Goal: Transaction & Acquisition: Purchase product/service

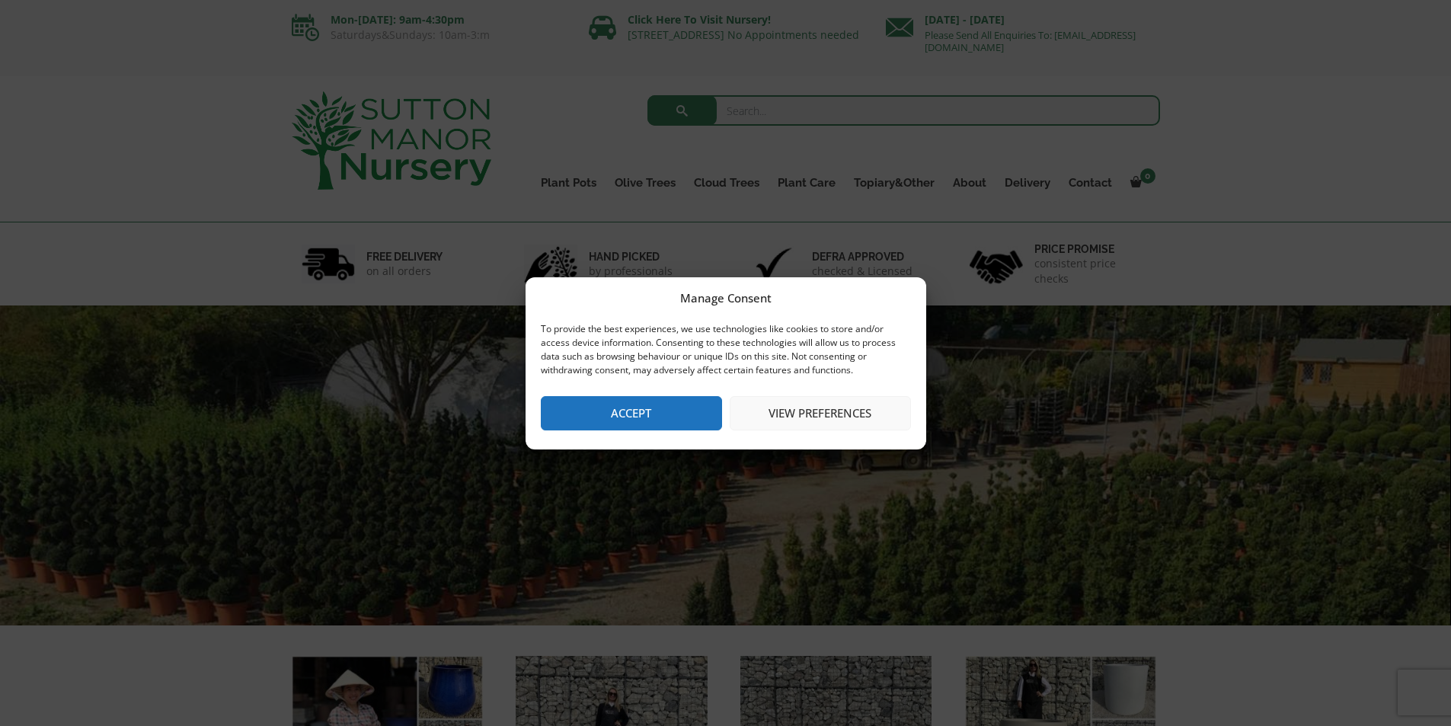
click at [668, 408] on button "Accept" at bounding box center [631, 413] width 181 height 34
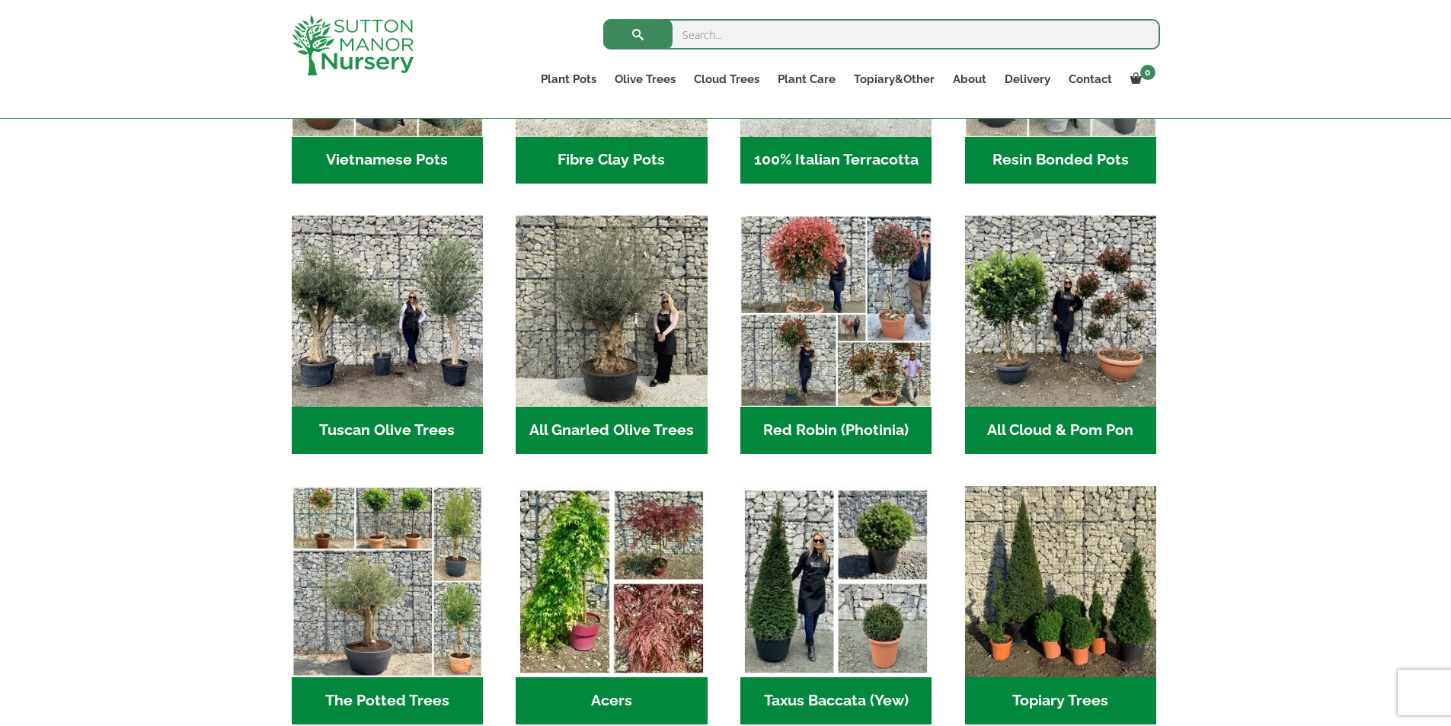
scroll to position [686, 0]
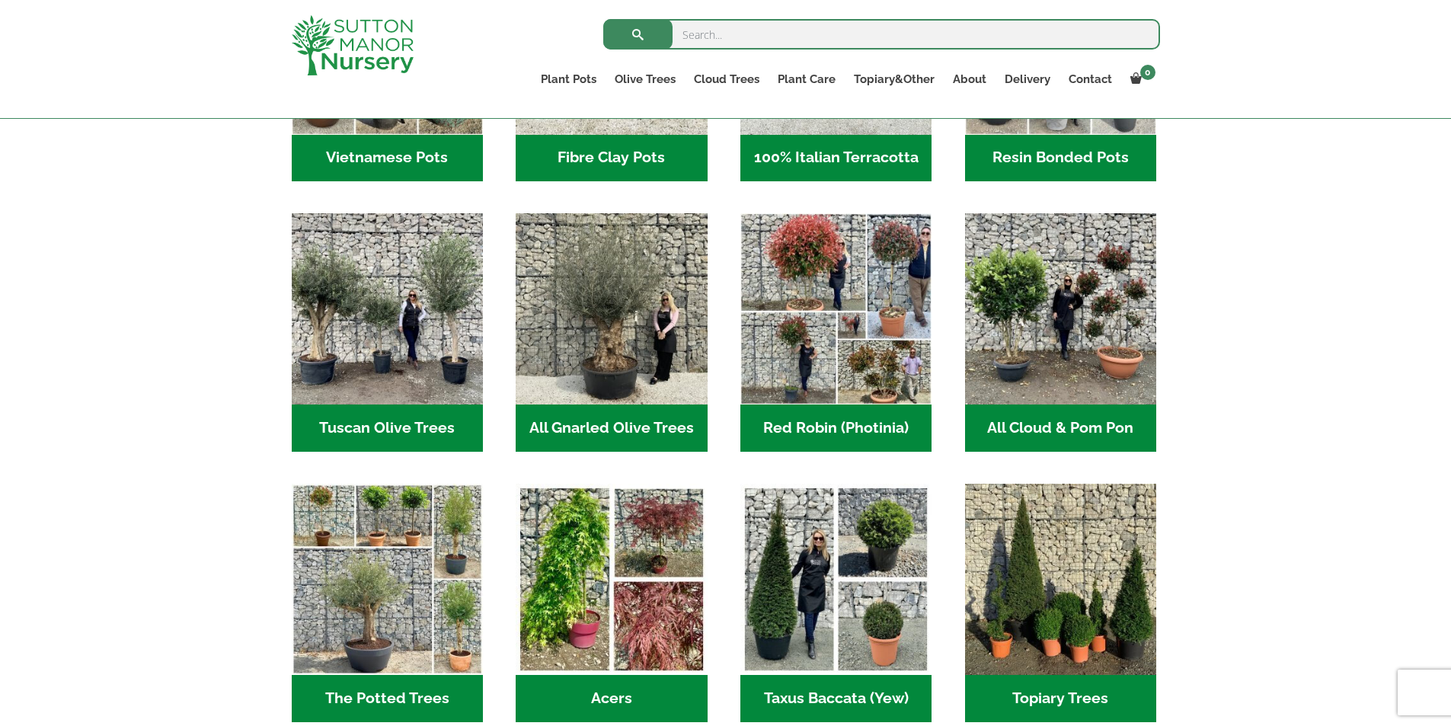
click at [619, 423] on h2 "All Gnarled Olive Trees (214)" at bounding box center [611, 428] width 191 height 47
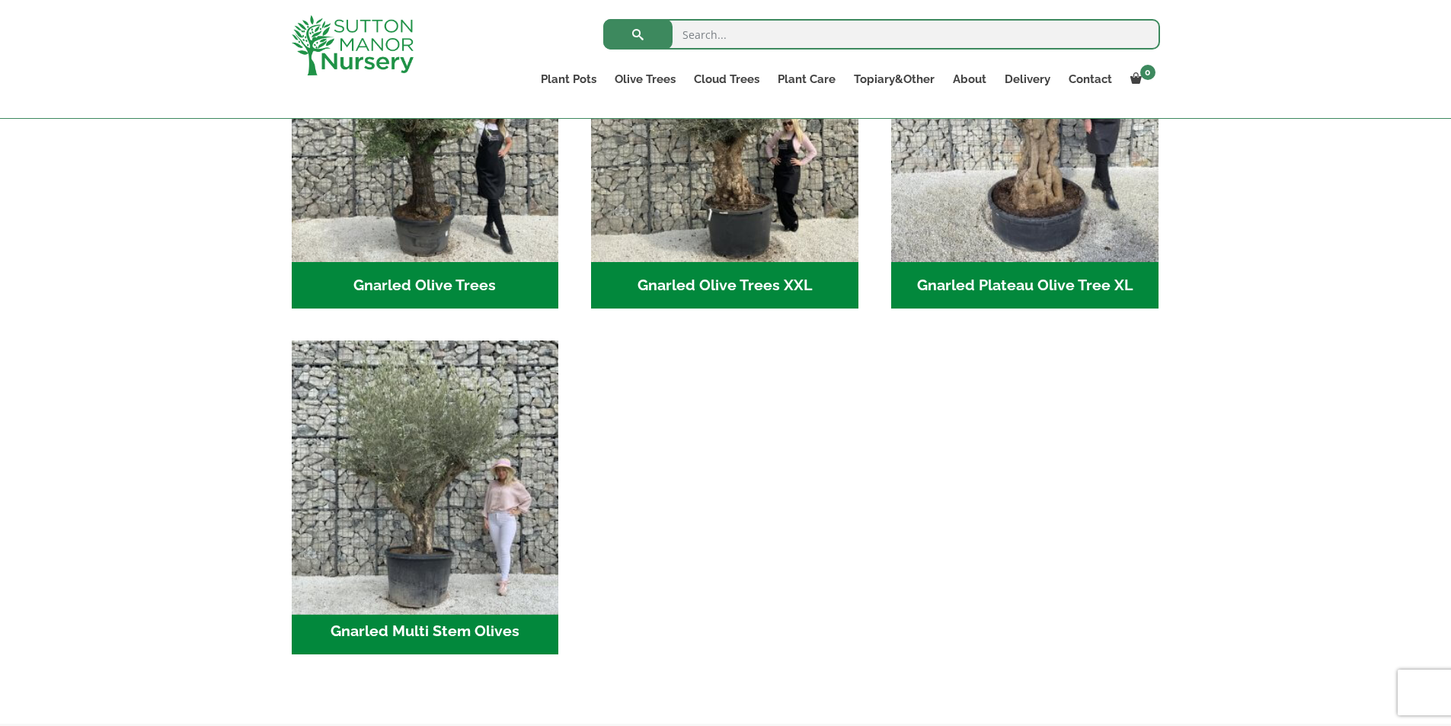
scroll to position [305, 0]
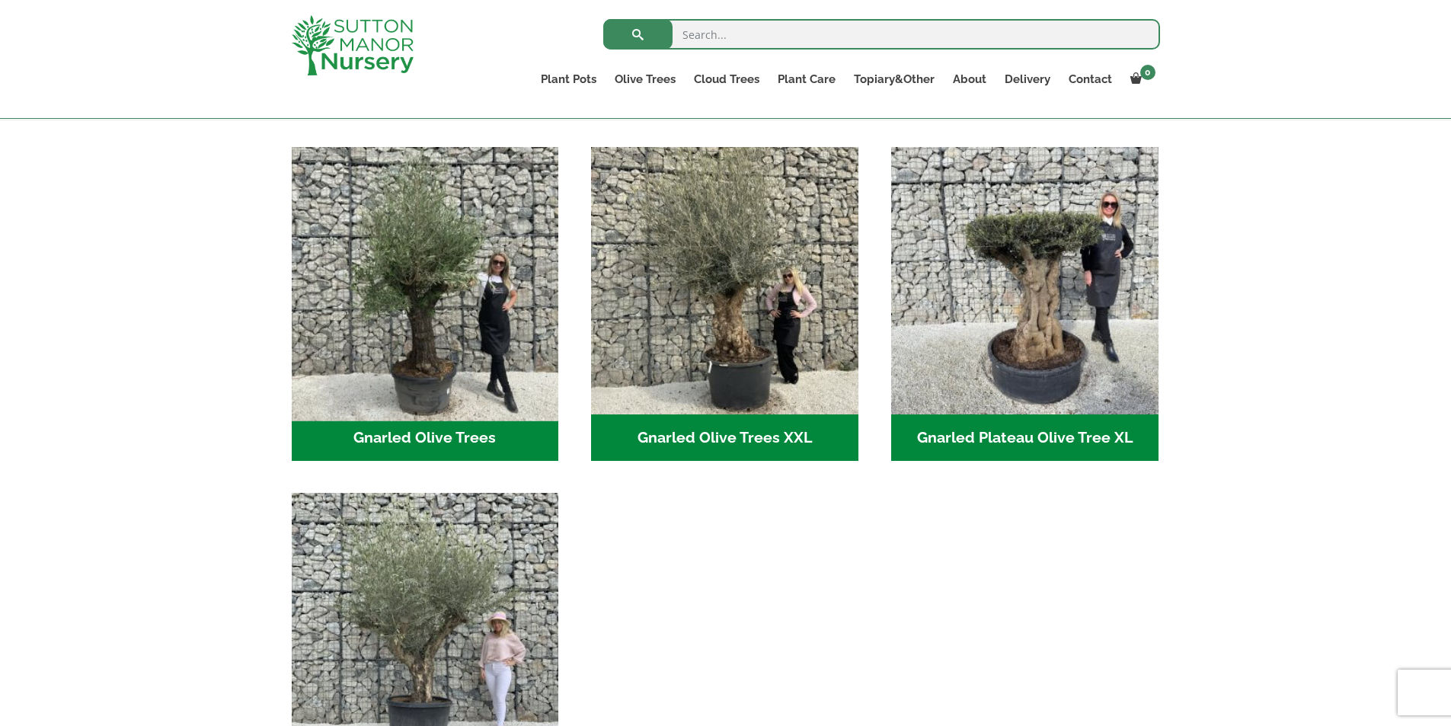
click at [459, 240] on img "Visit product category Gnarled Olive Trees" at bounding box center [425, 280] width 280 height 280
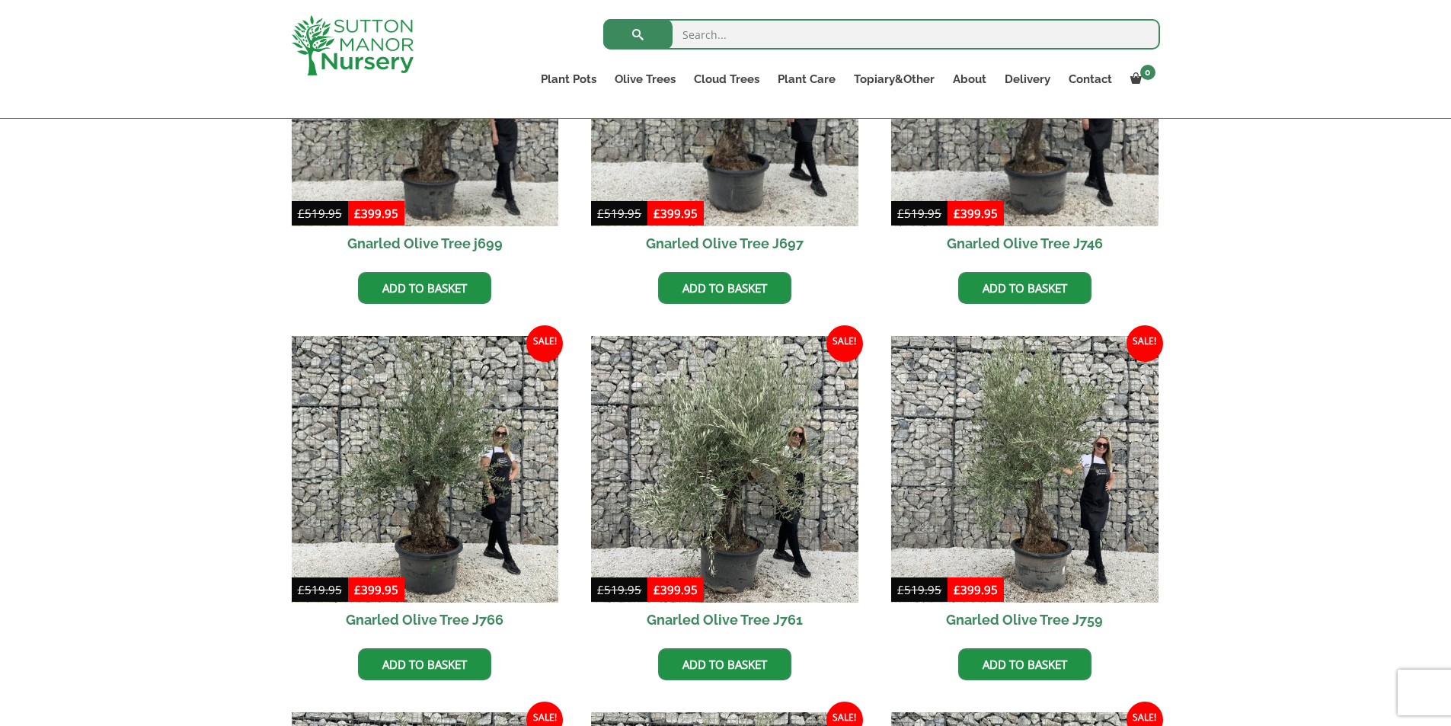
scroll to position [381, 0]
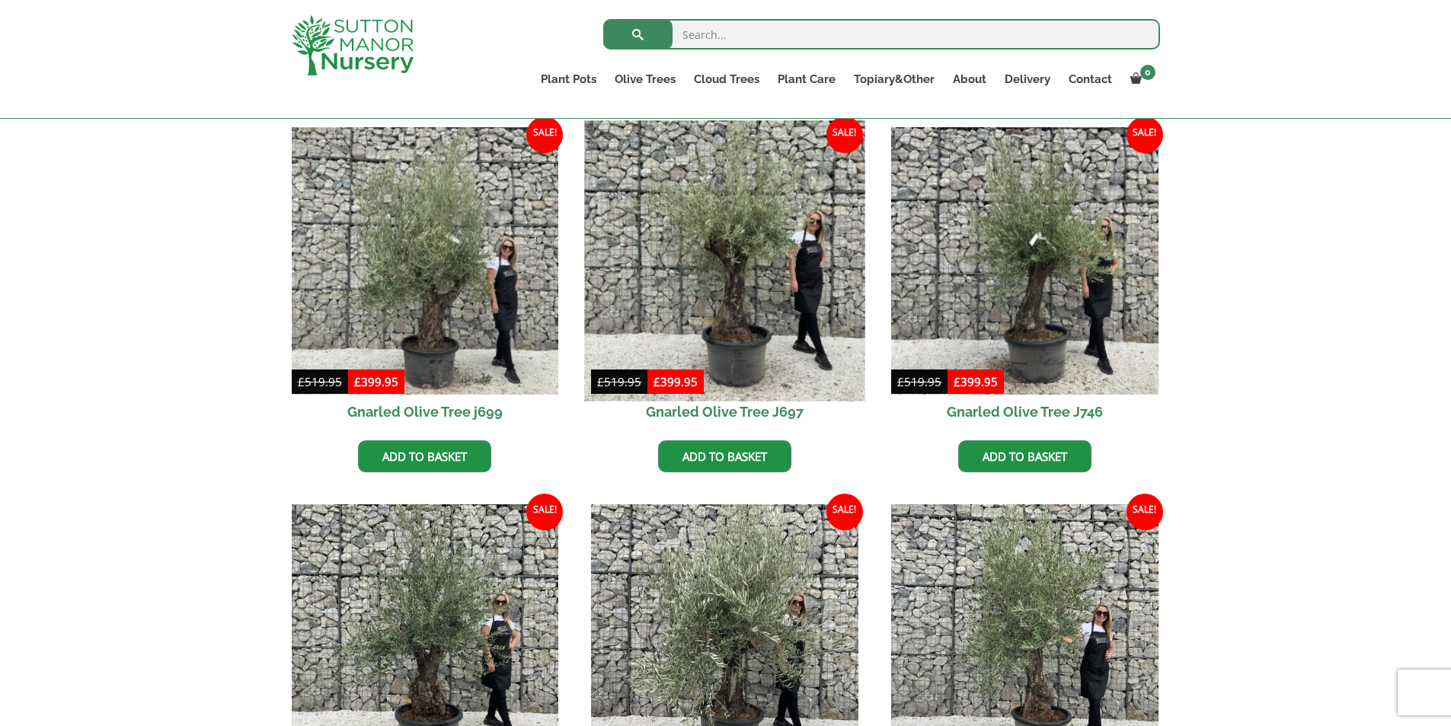
click at [743, 324] on img at bounding box center [725, 260] width 280 height 280
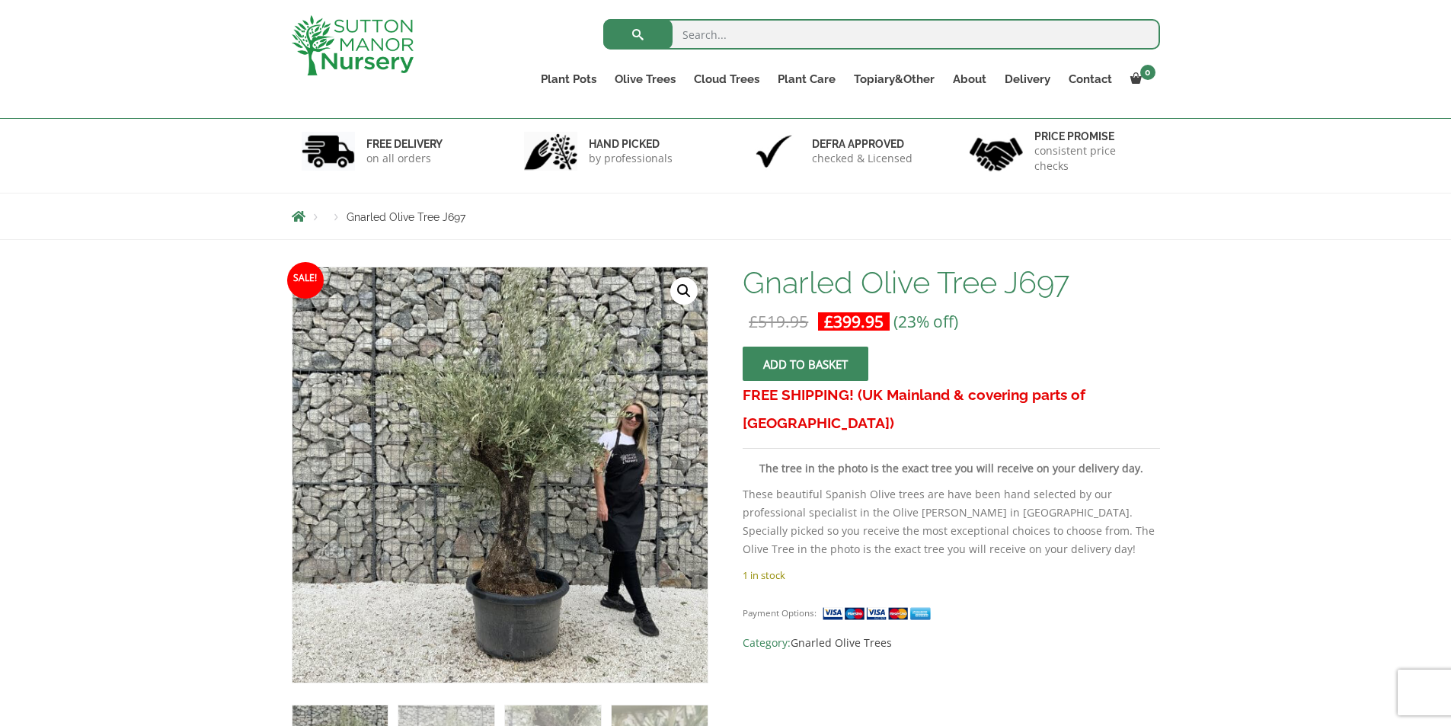
scroll to position [201, 0]
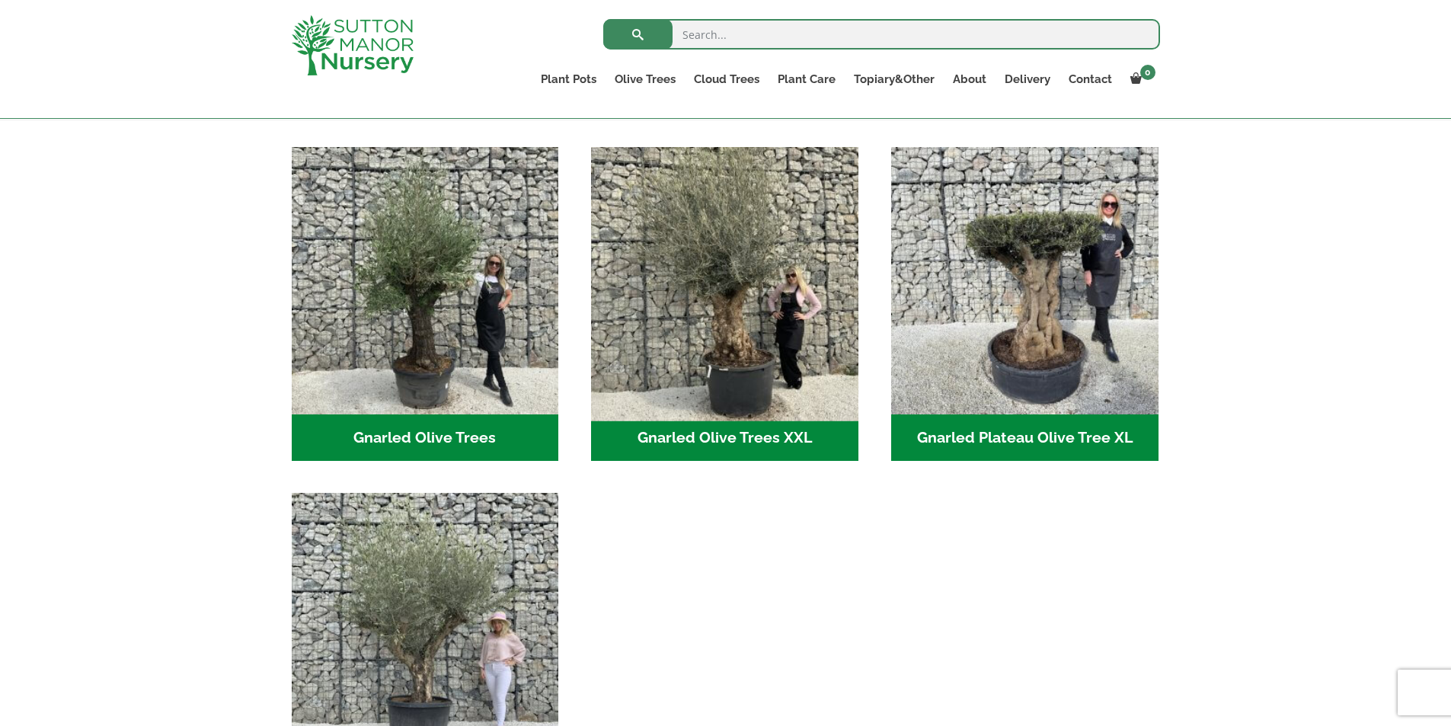
click at [692, 350] on img "Visit product category Gnarled Olive Trees XXL" at bounding box center [725, 280] width 280 height 280
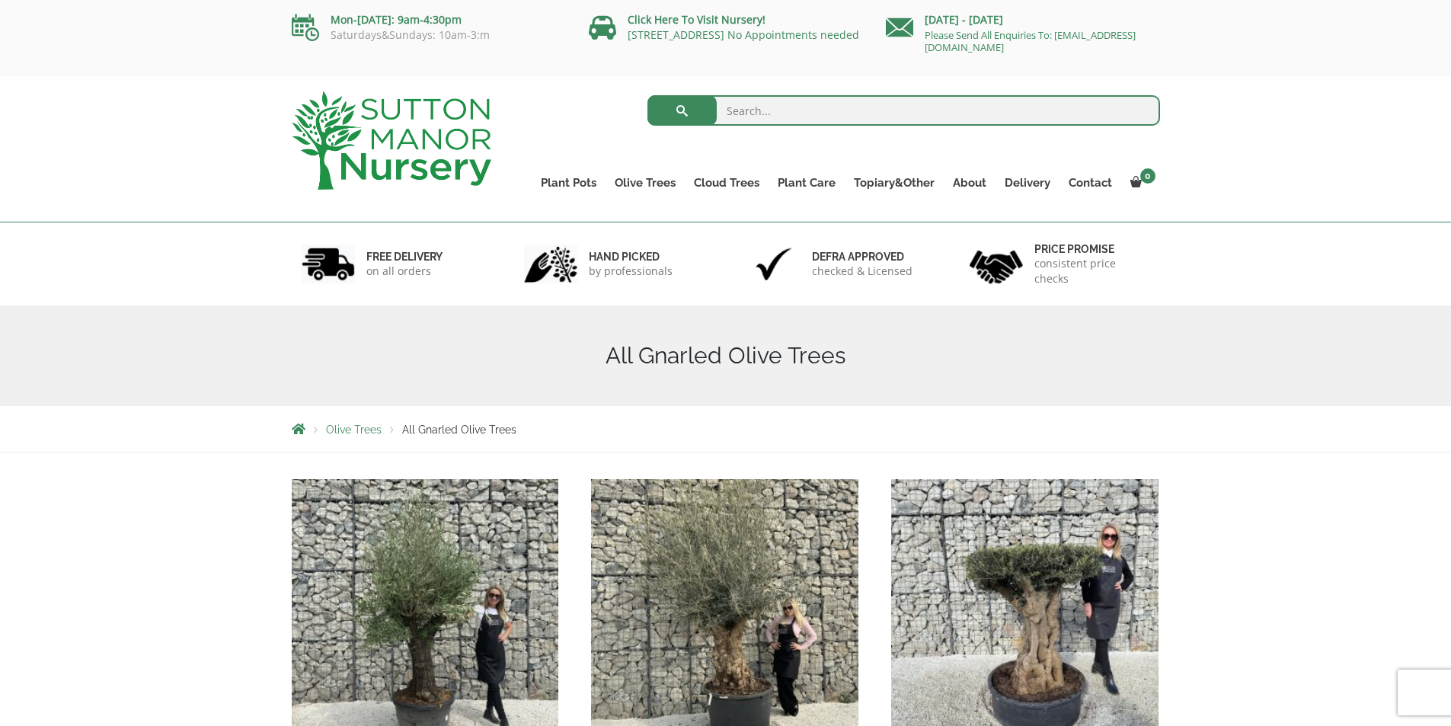
scroll to position [76, 0]
